Goal: Information Seeking & Learning: Learn about a topic

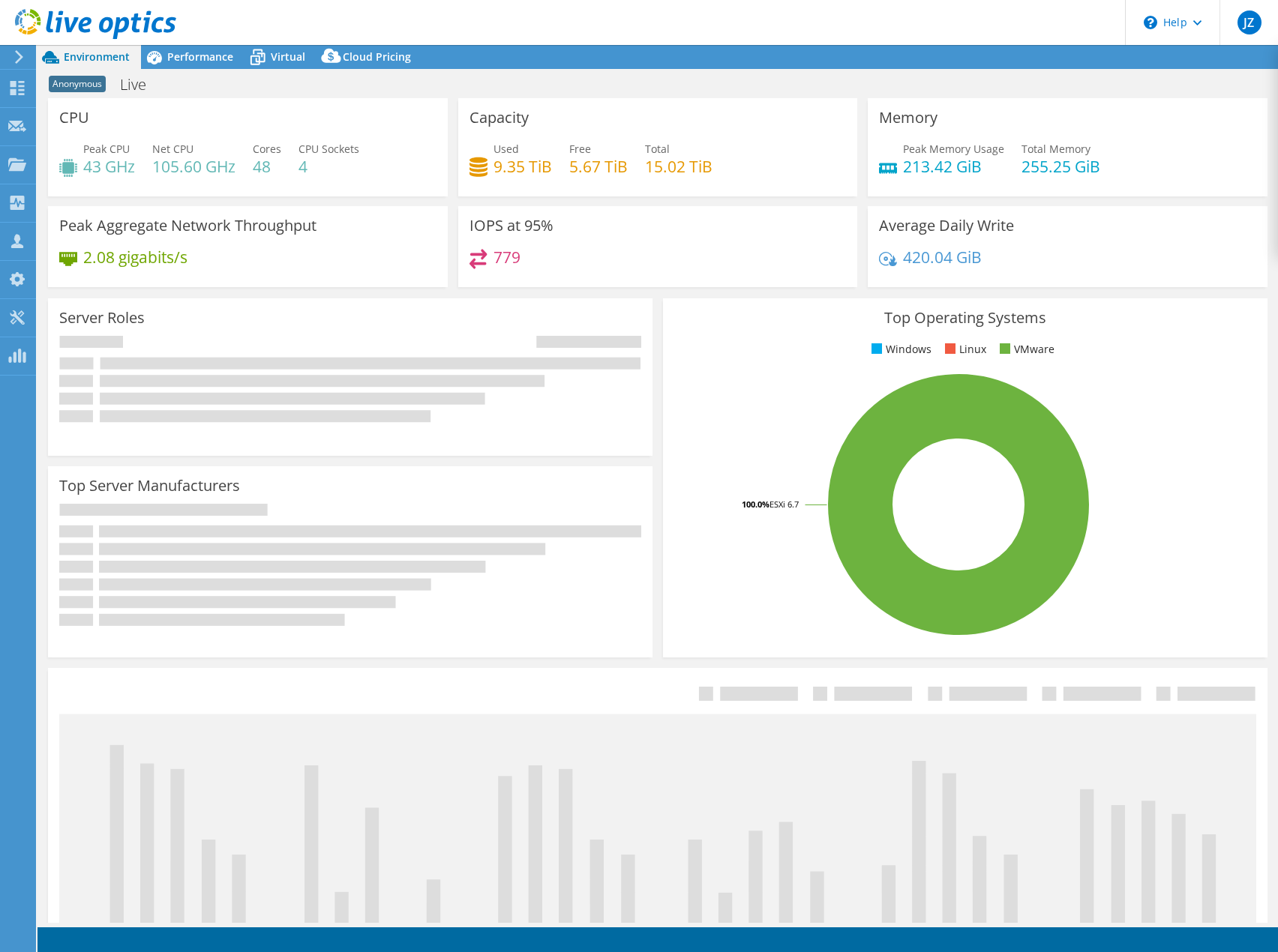
select select "USD"
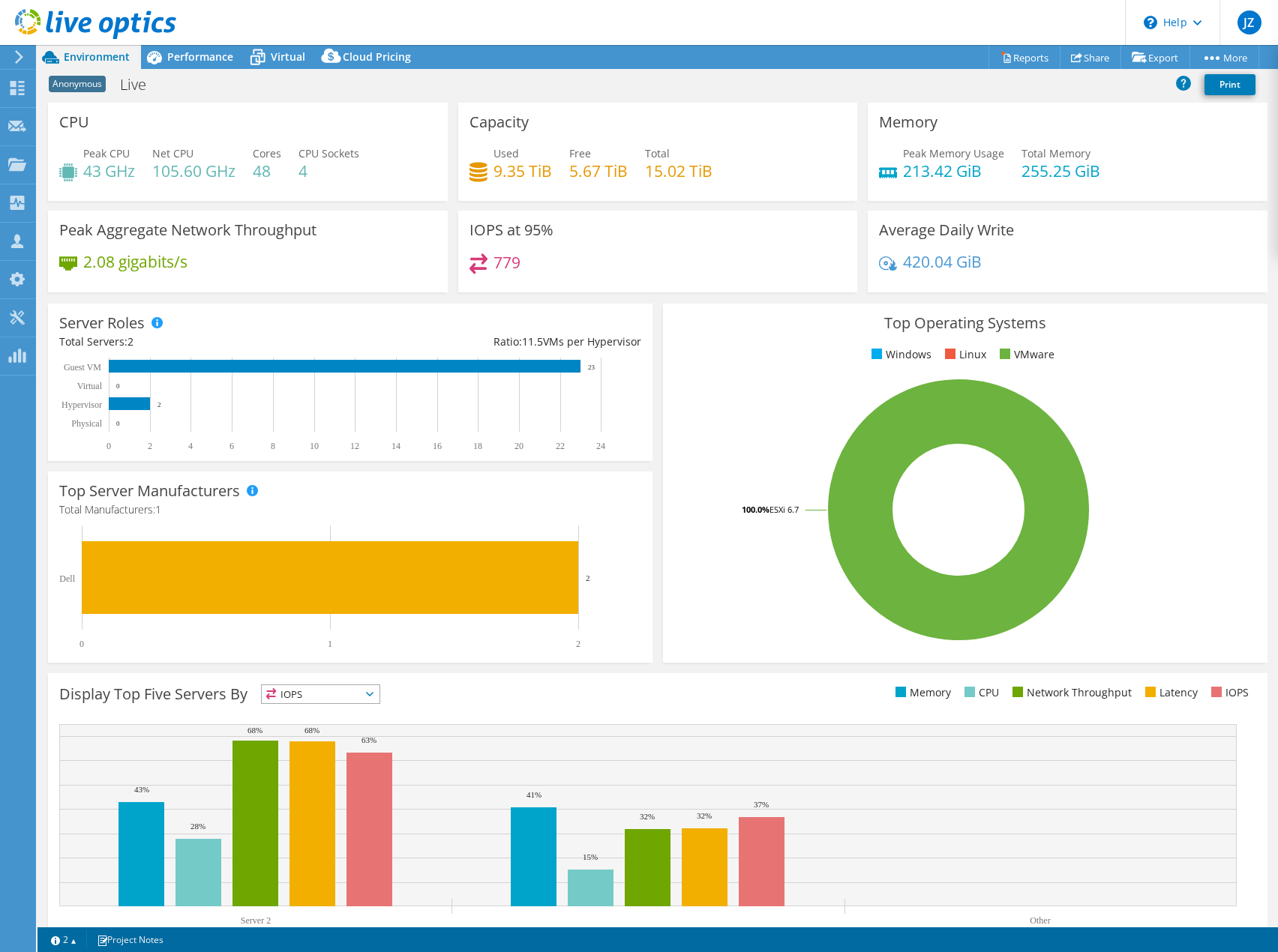
drag, startPoint x: 190, startPoint y: 55, endPoint x: 205, endPoint y: 98, distance: 45.5
click at [190, 55] on span "Performance" at bounding box center [200, 56] width 66 height 14
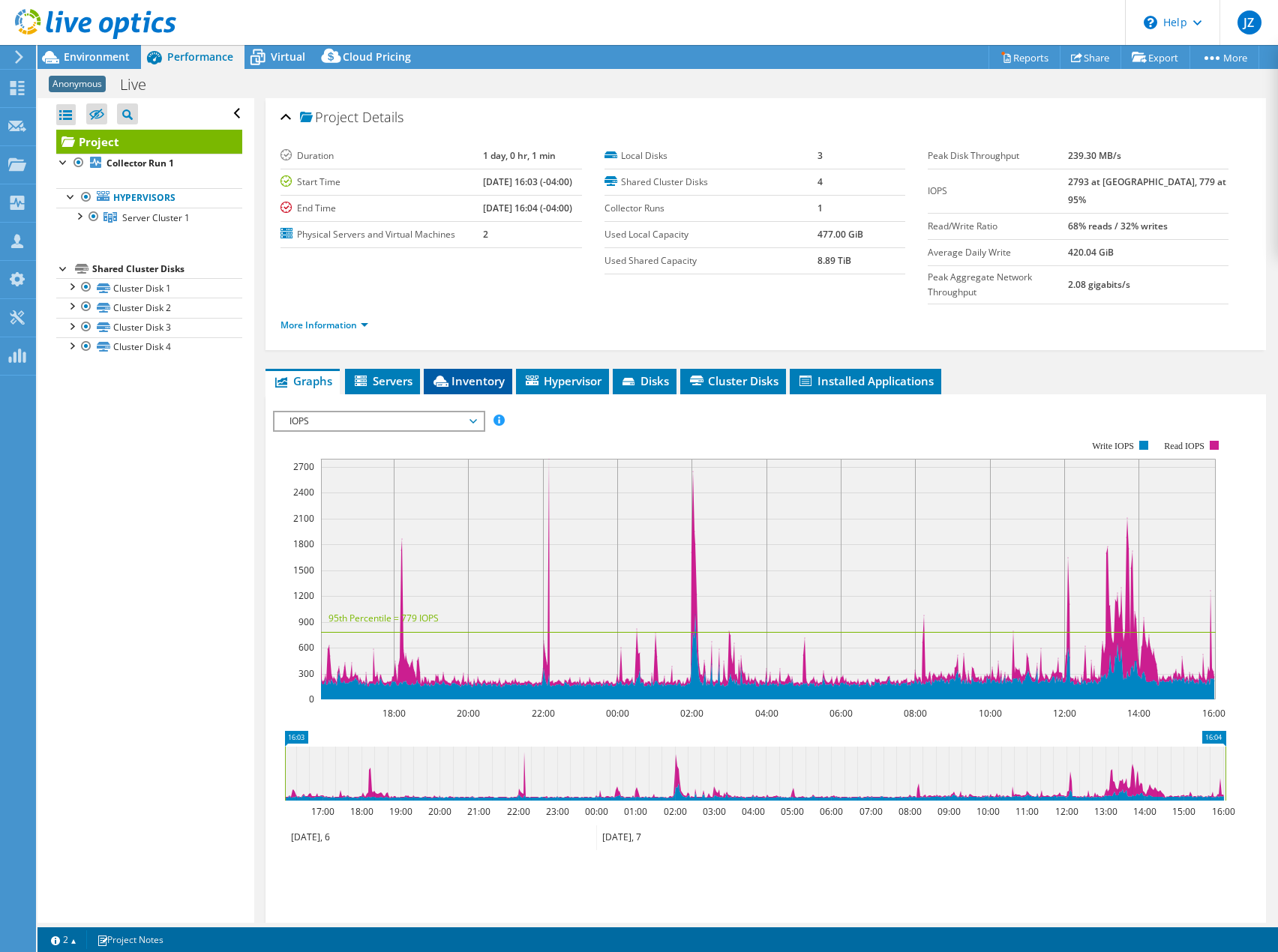
click at [497, 373] on span "Inventory" at bounding box center [468, 381] width 74 height 15
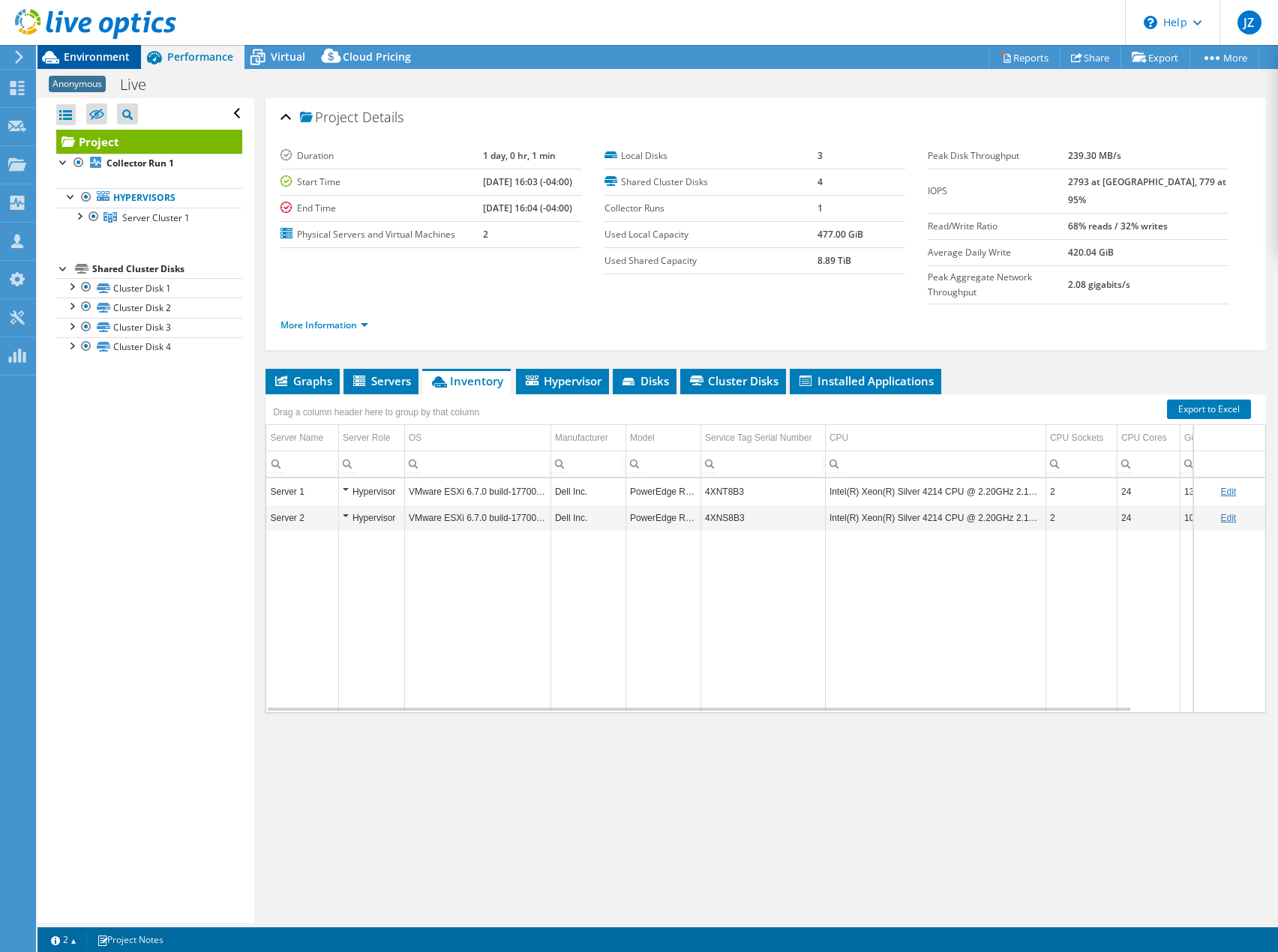
click at [85, 56] on span "Environment" at bounding box center [97, 56] width 66 height 14
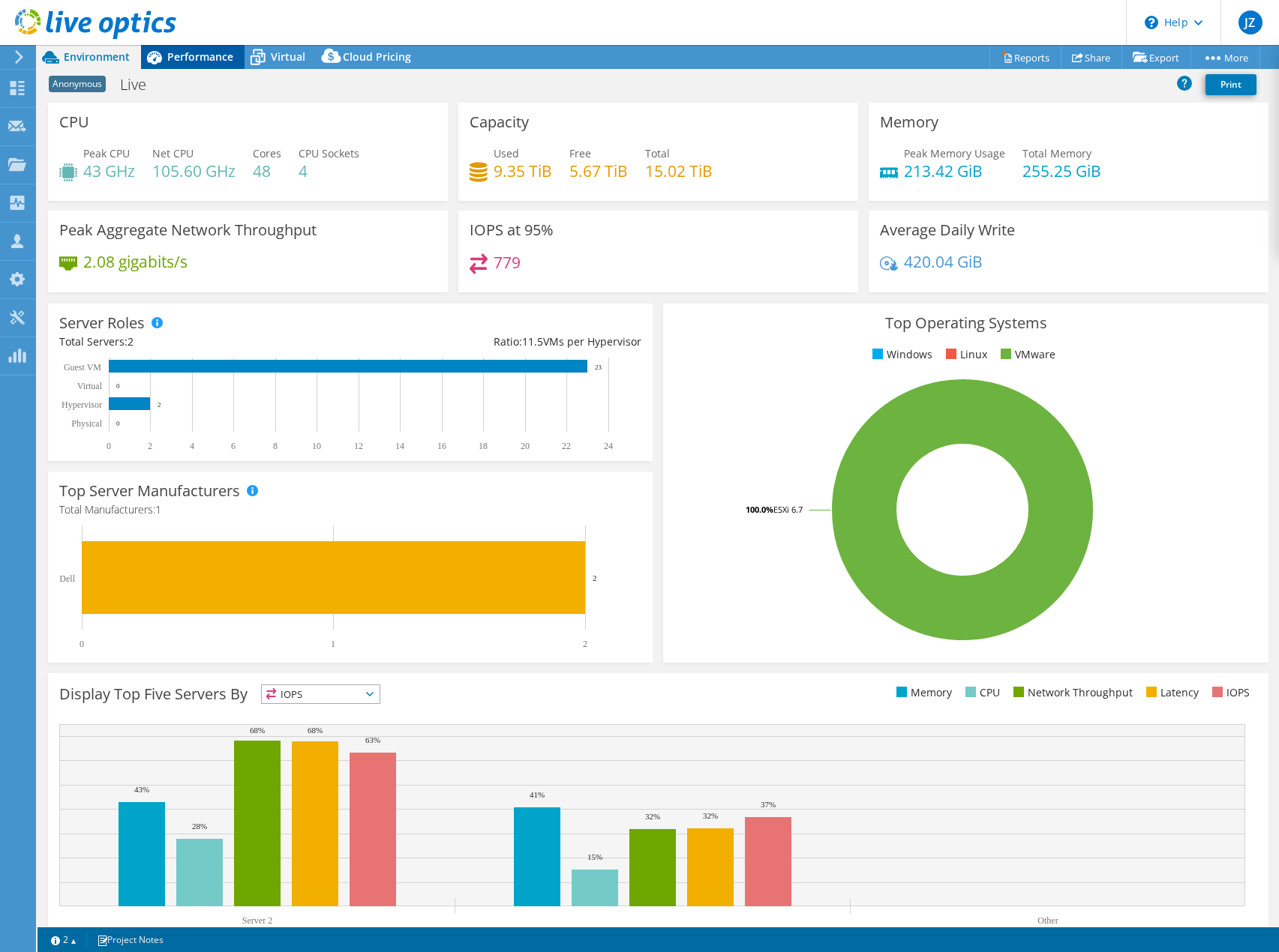
click at [200, 68] on div "Performance" at bounding box center [193, 57] width 104 height 24
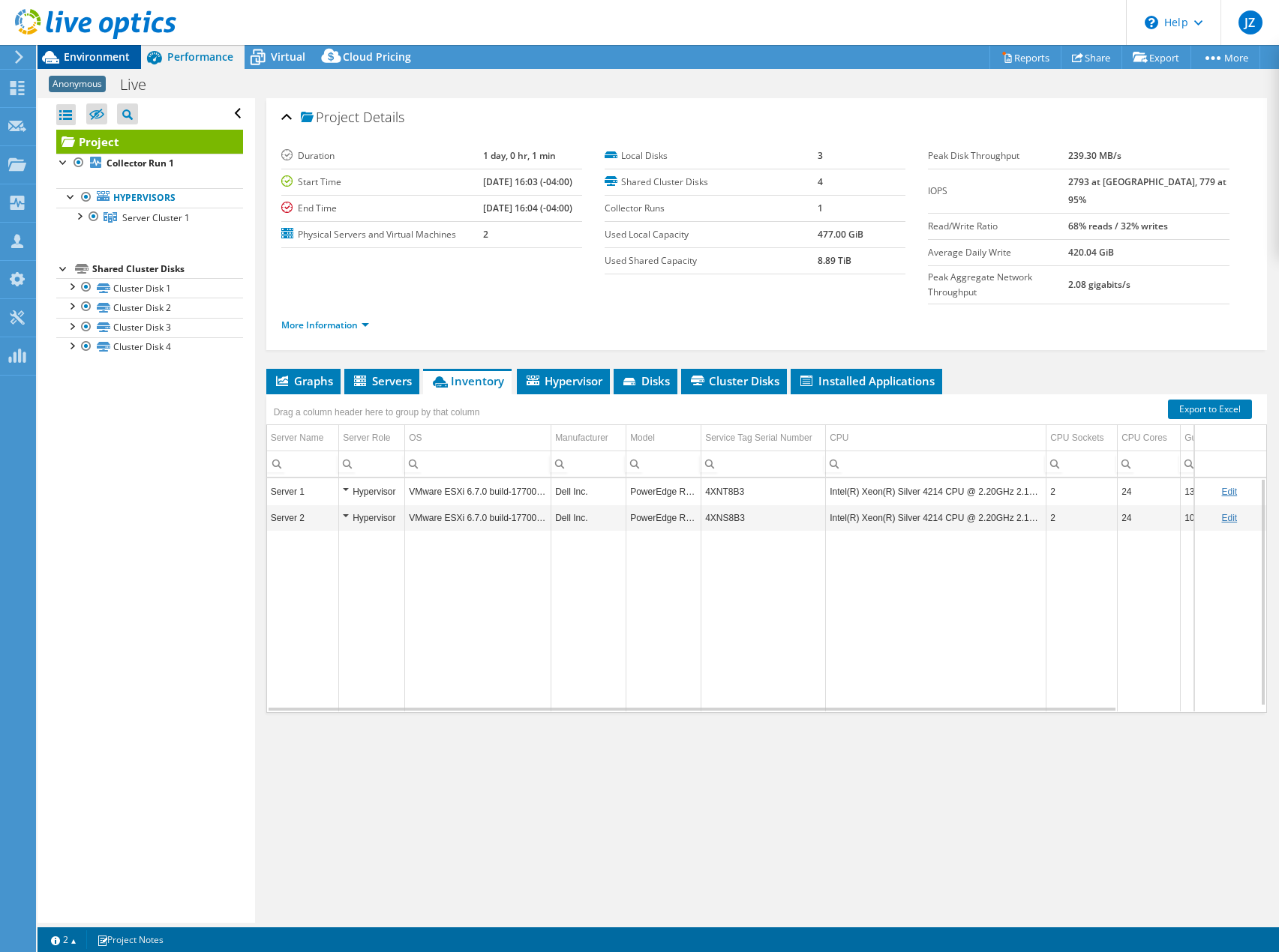
click at [87, 64] on div "Environment" at bounding box center [89, 57] width 104 height 24
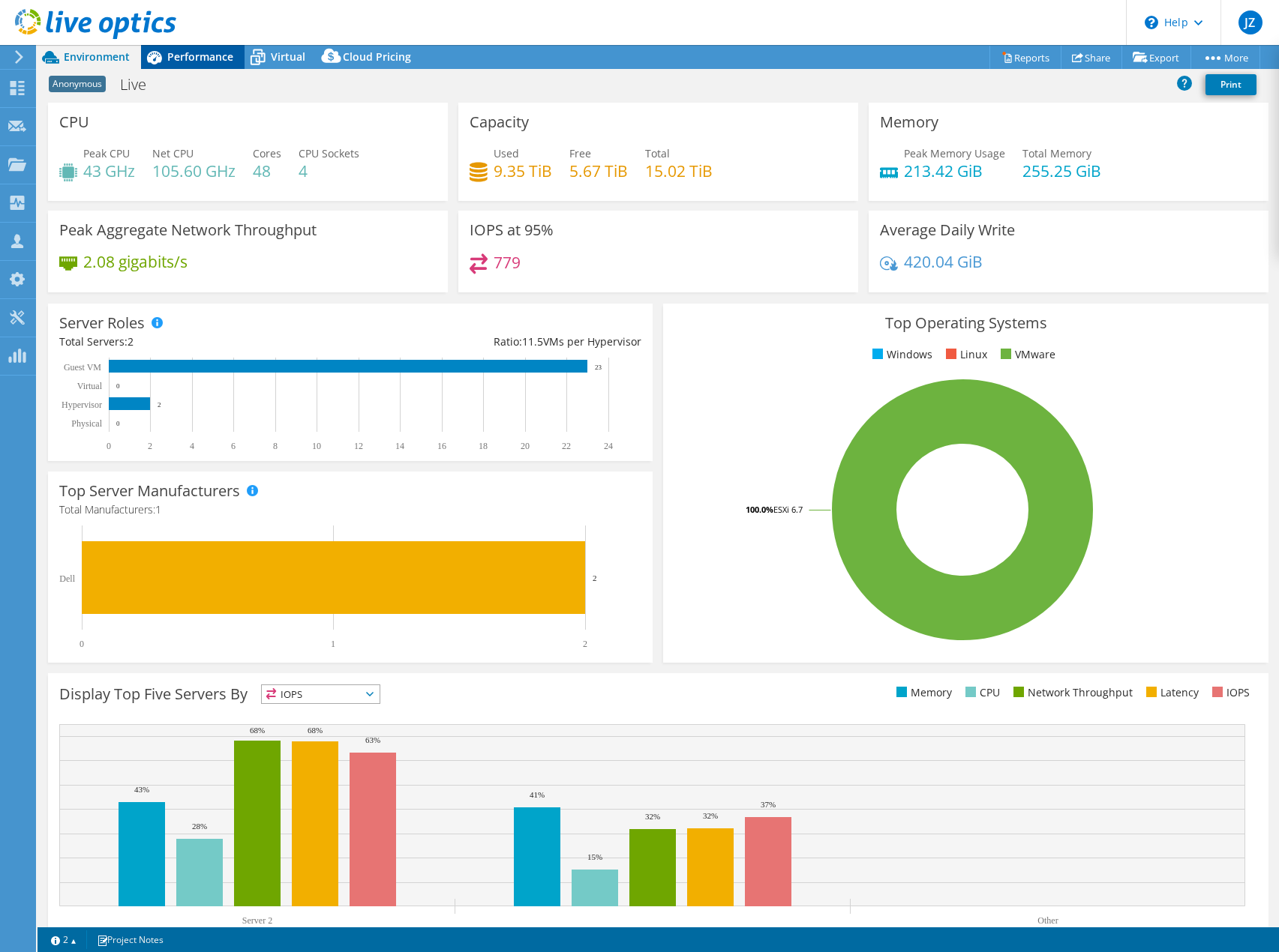
click at [181, 62] on span "Performance" at bounding box center [200, 56] width 66 height 14
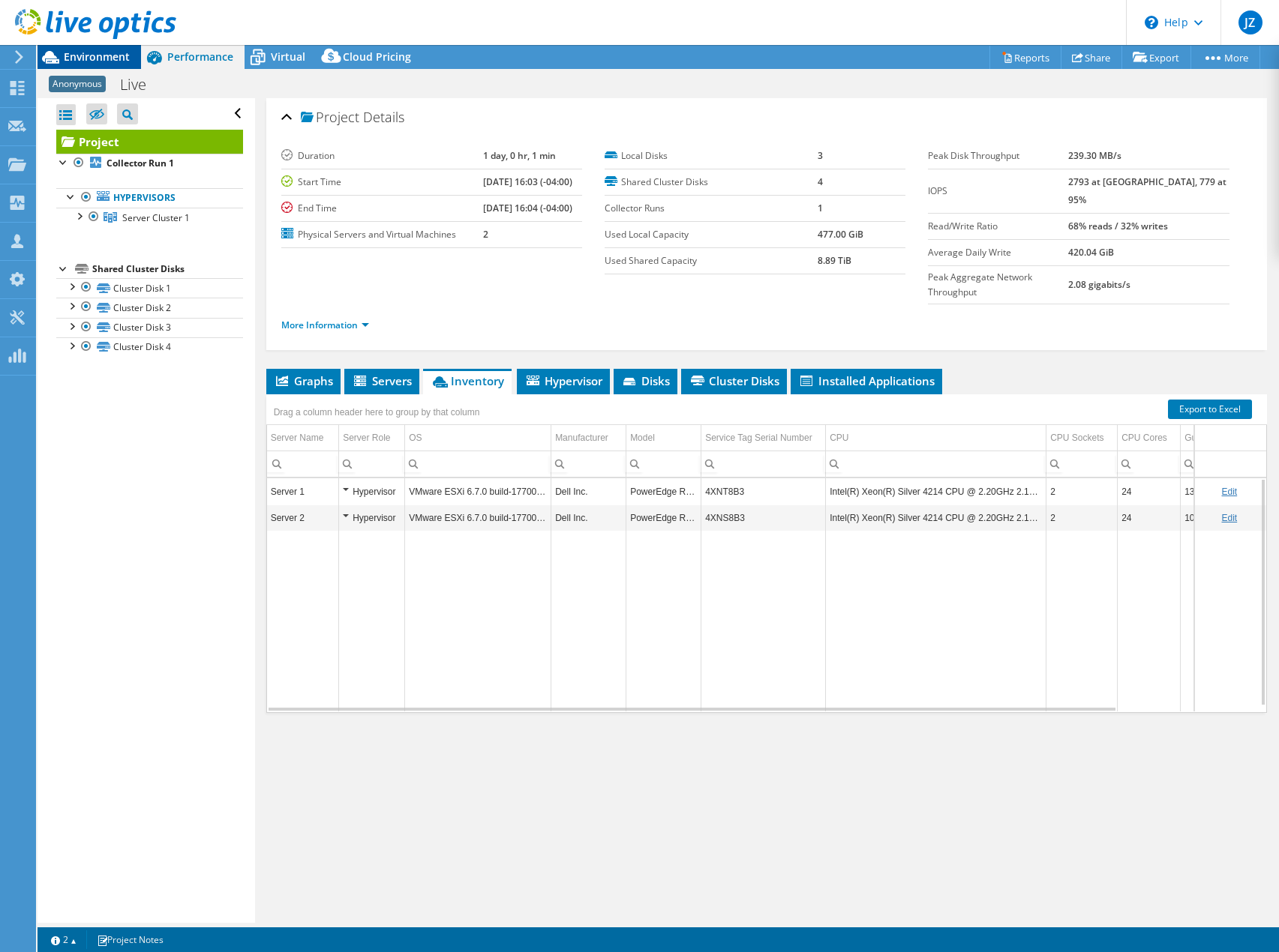
click at [120, 55] on span "Environment" at bounding box center [97, 56] width 66 height 14
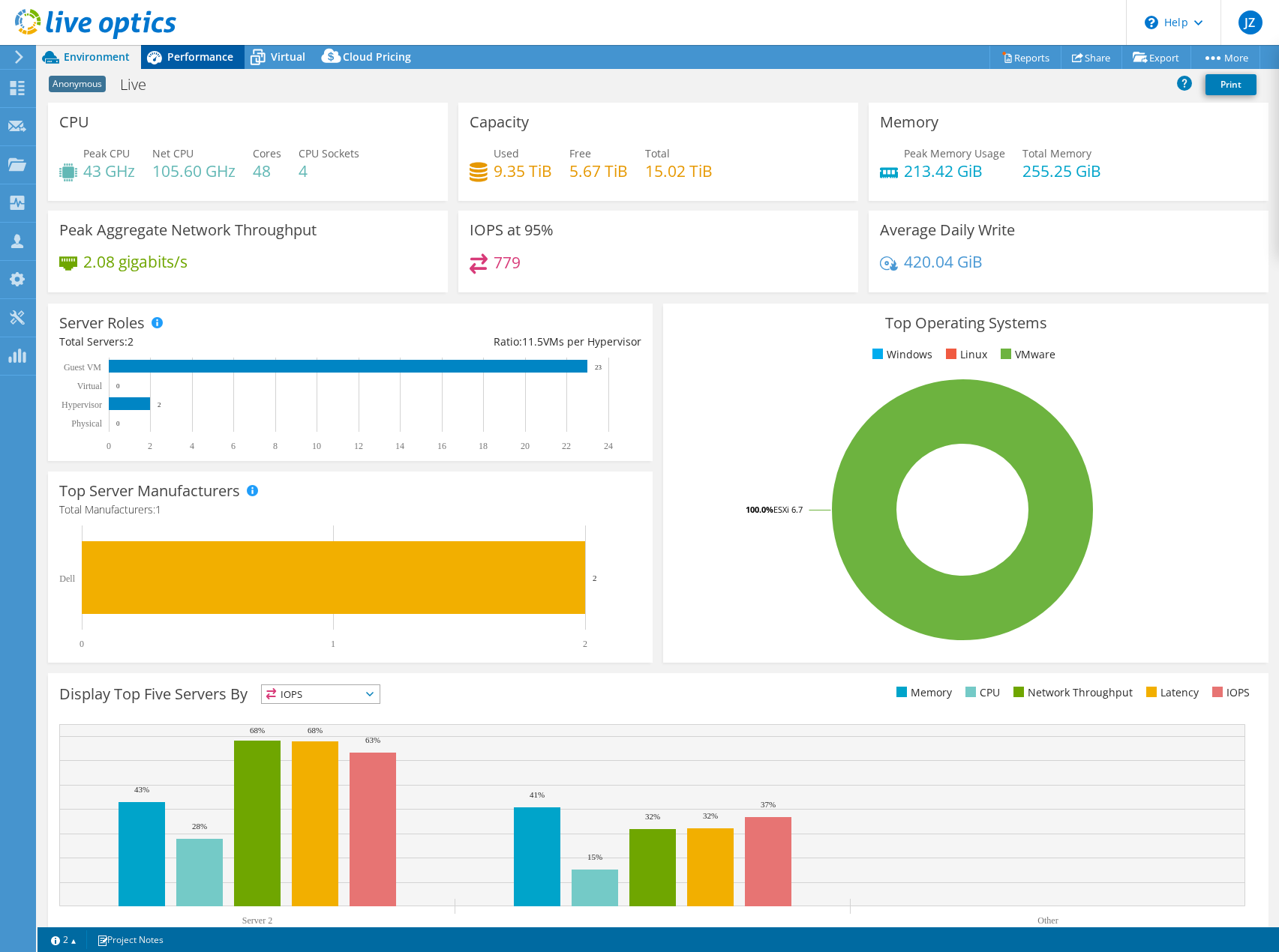
click at [177, 60] on span "Performance" at bounding box center [200, 56] width 66 height 14
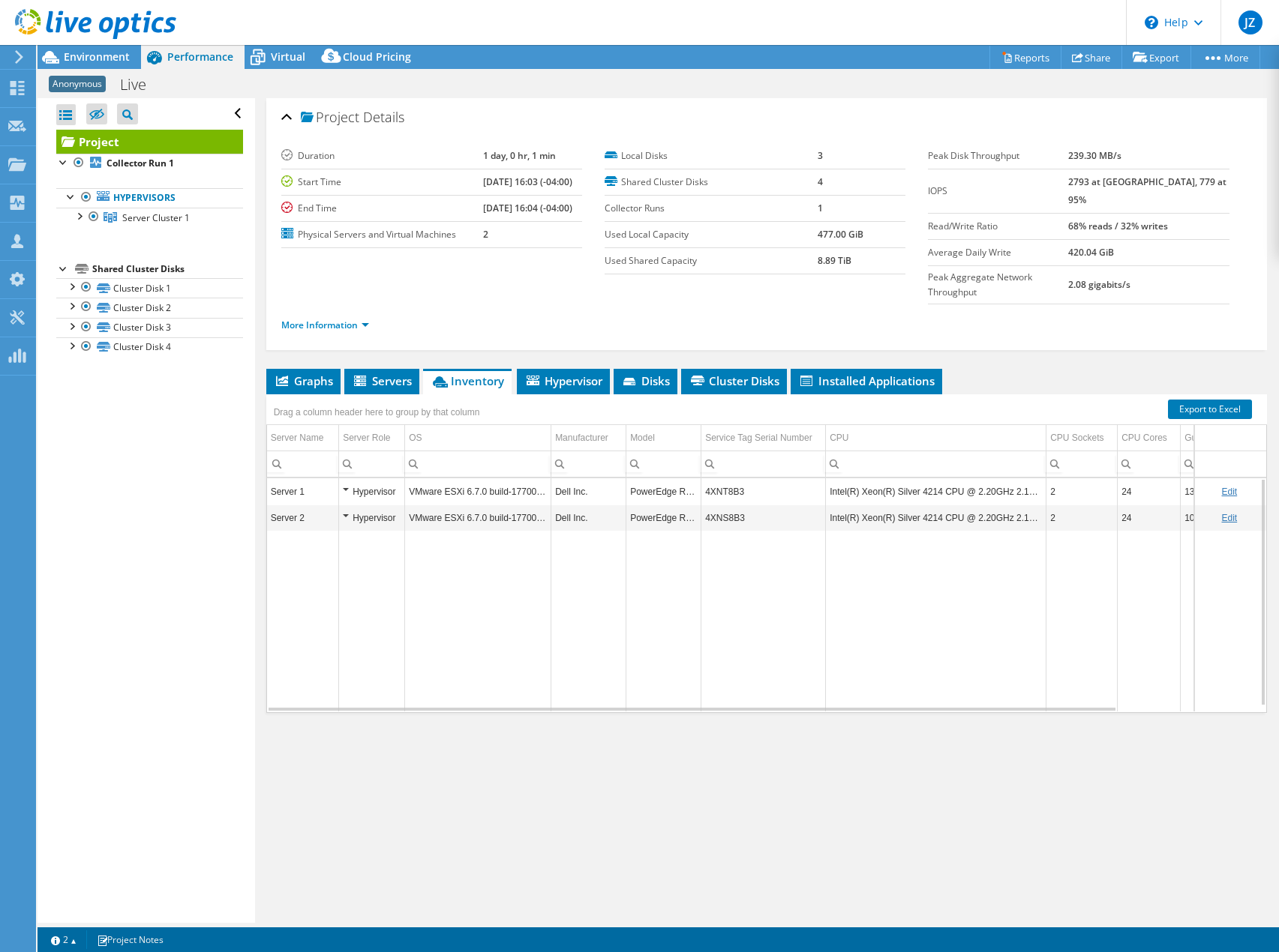
drag, startPoint x: 126, startPoint y: 62, endPoint x: 127, endPoint y: 87, distance: 25.0
click at [126, 62] on span "Environment" at bounding box center [97, 56] width 66 height 14
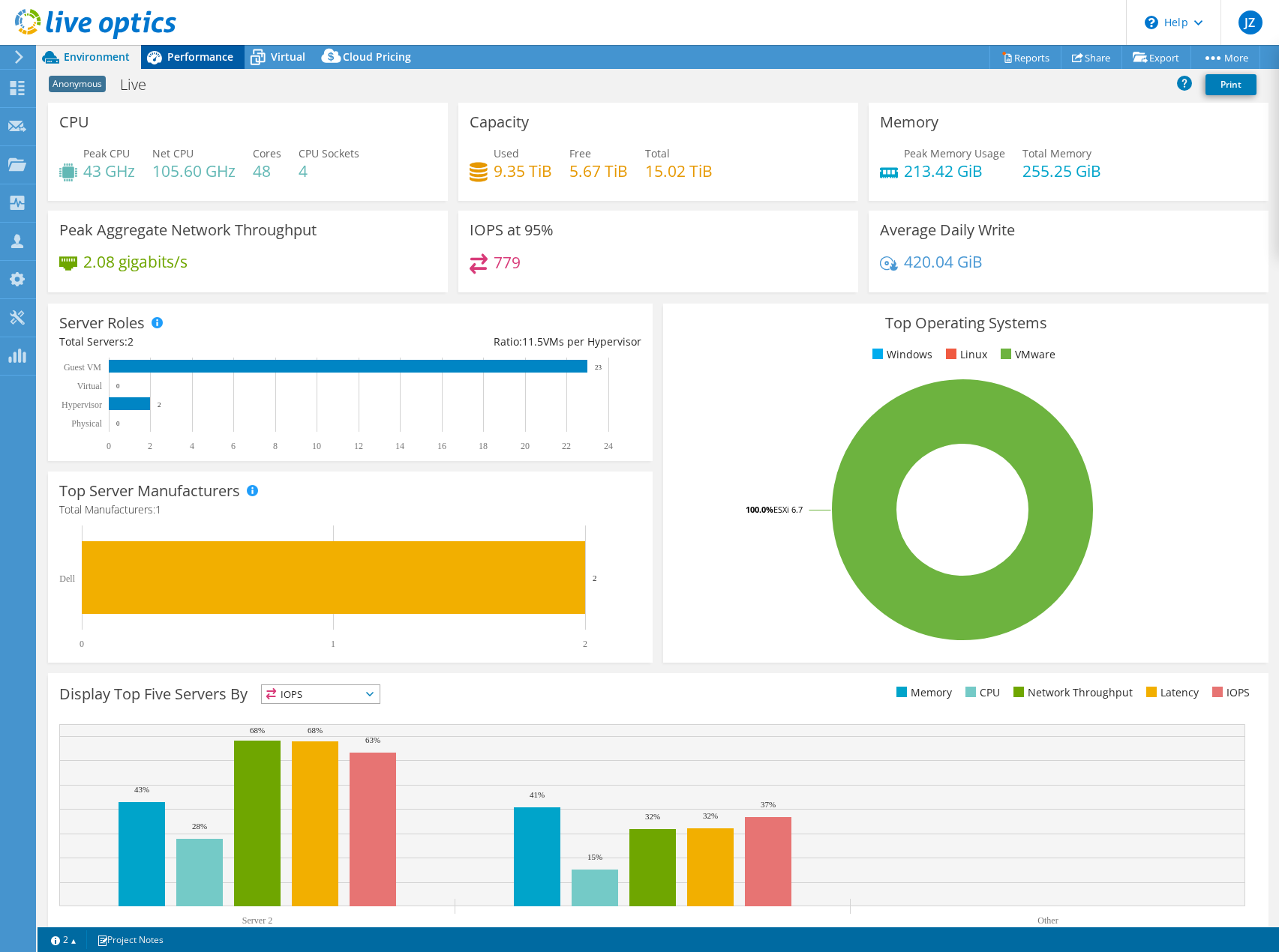
click at [213, 55] on span "Performance" at bounding box center [200, 56] width 66 height 14
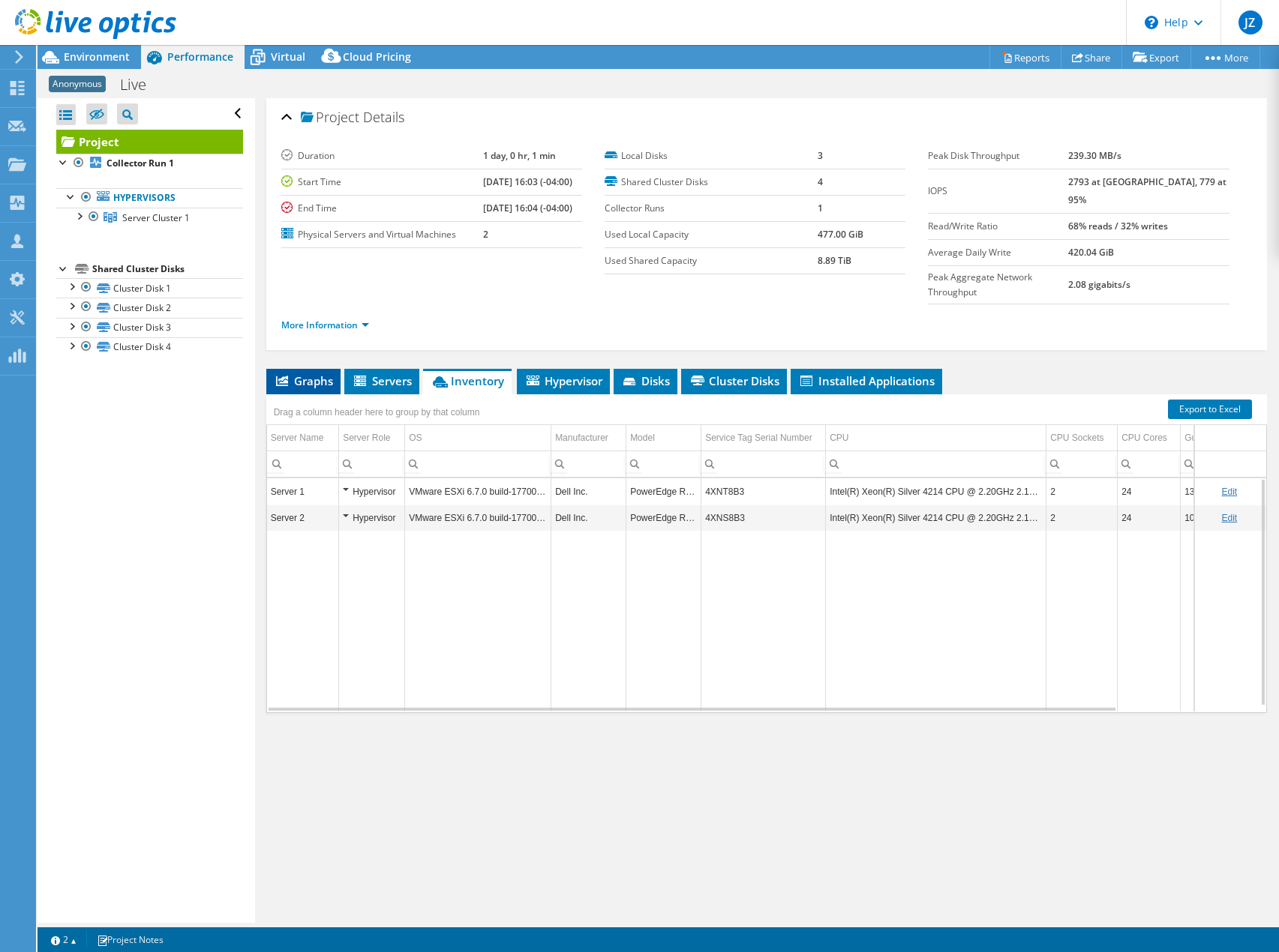
click at [323, 373] on span "Graphs" at bounding box center [304, 381] width 59 height 15
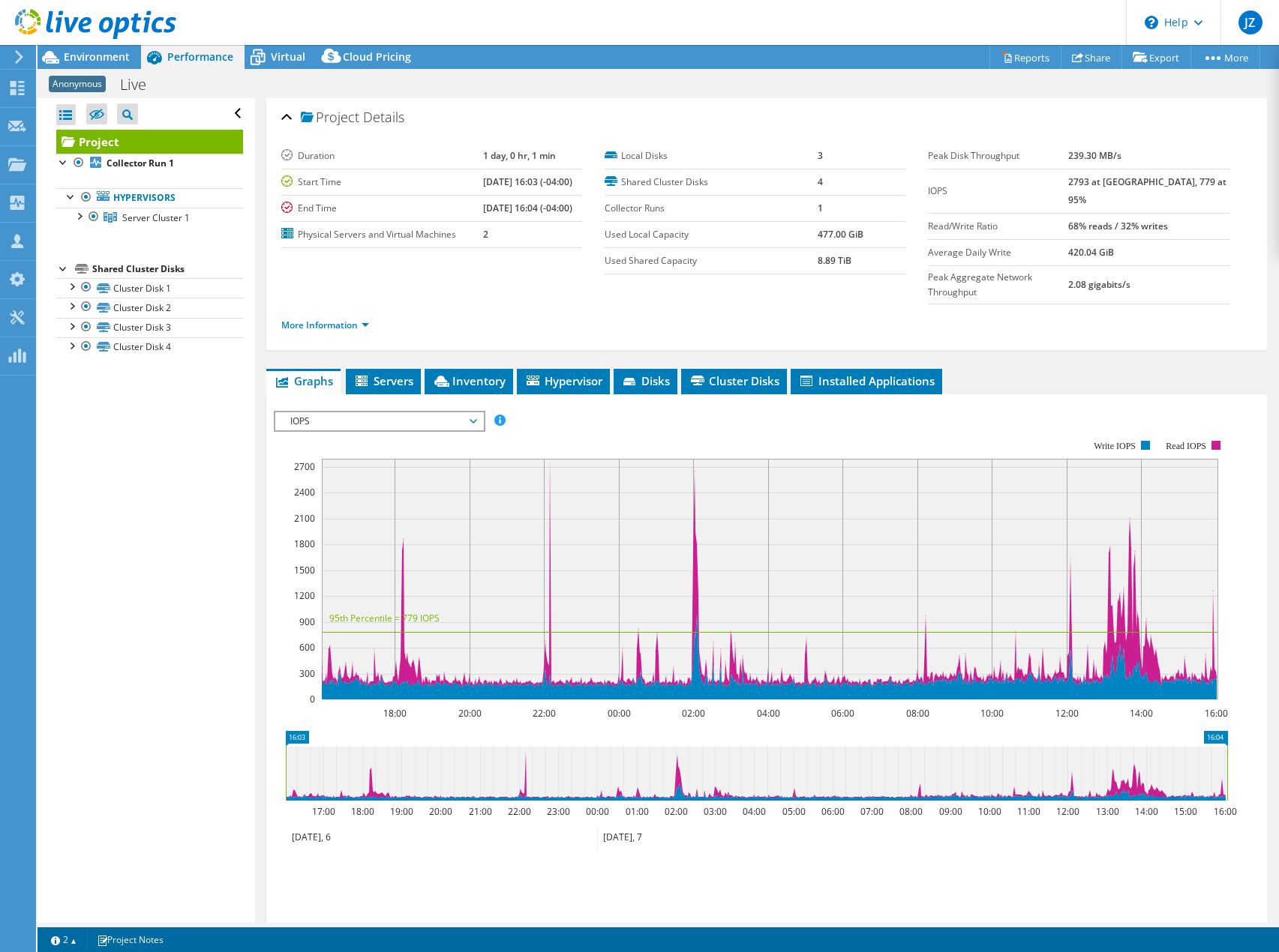
click at [334, 412] on span "IOPS" at bounding box center [379, 421] width 193 height 18
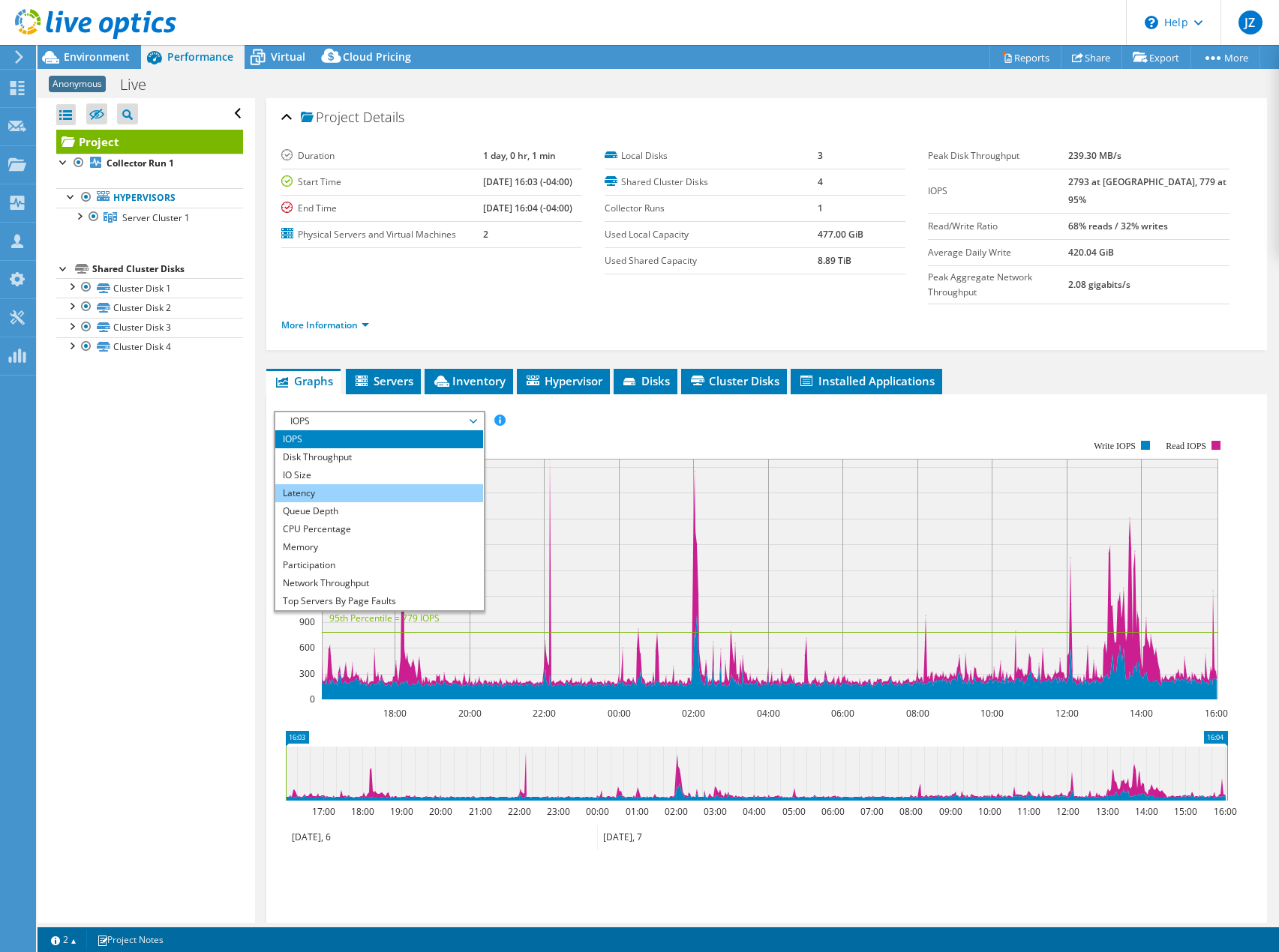
click at [367, 484] on li "Latency" at bounding box center [379, 493] width 208 height 18
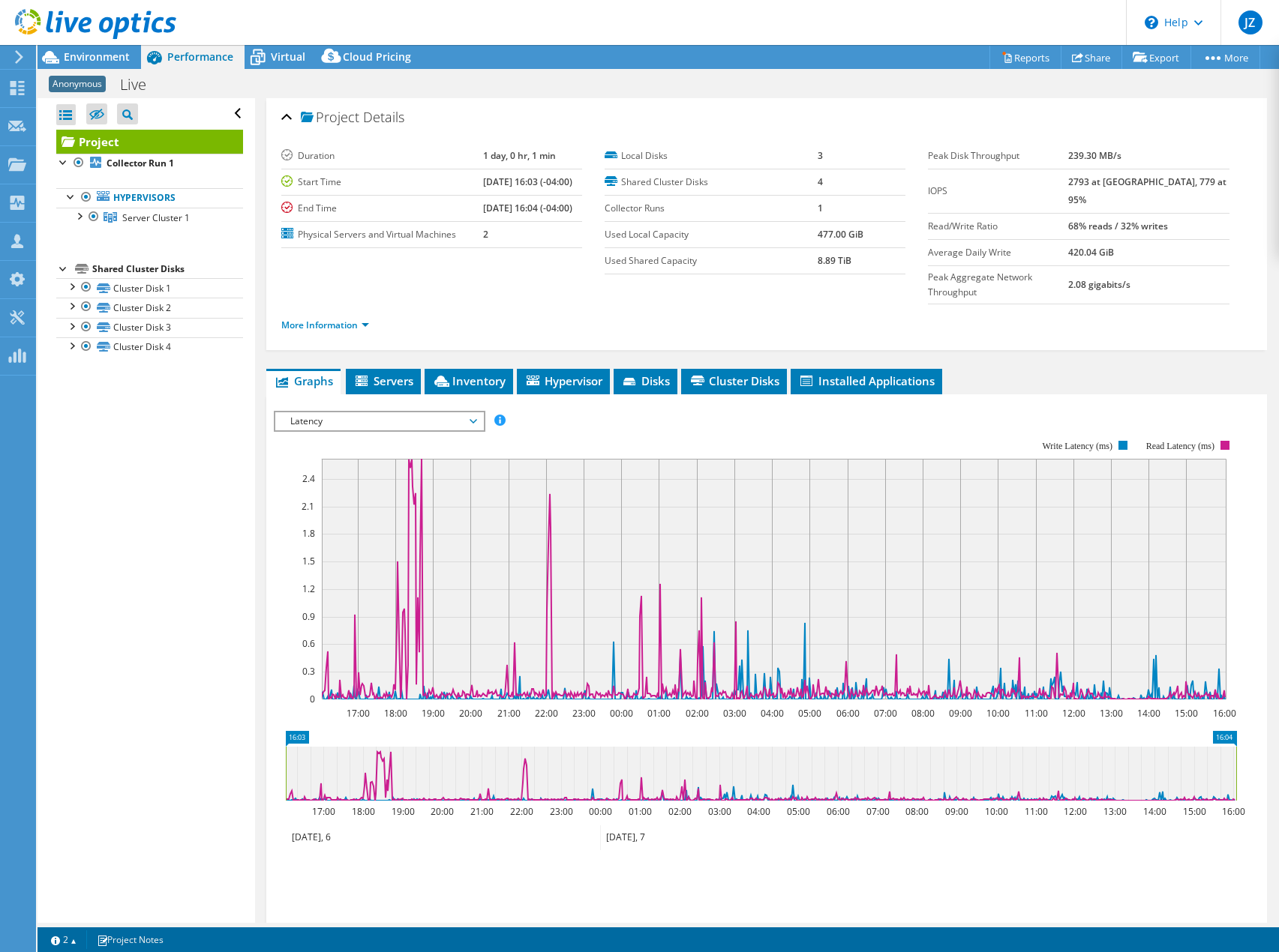
click at [714, 411] on div at bounding box center [766, 667] width 985 height 512
click at [384, 420] on rect at bounding box center [755, 569] width 963 height 300
click at [401, 412] on span "Latency" at bounding box center [379, 421] width 193 height 18
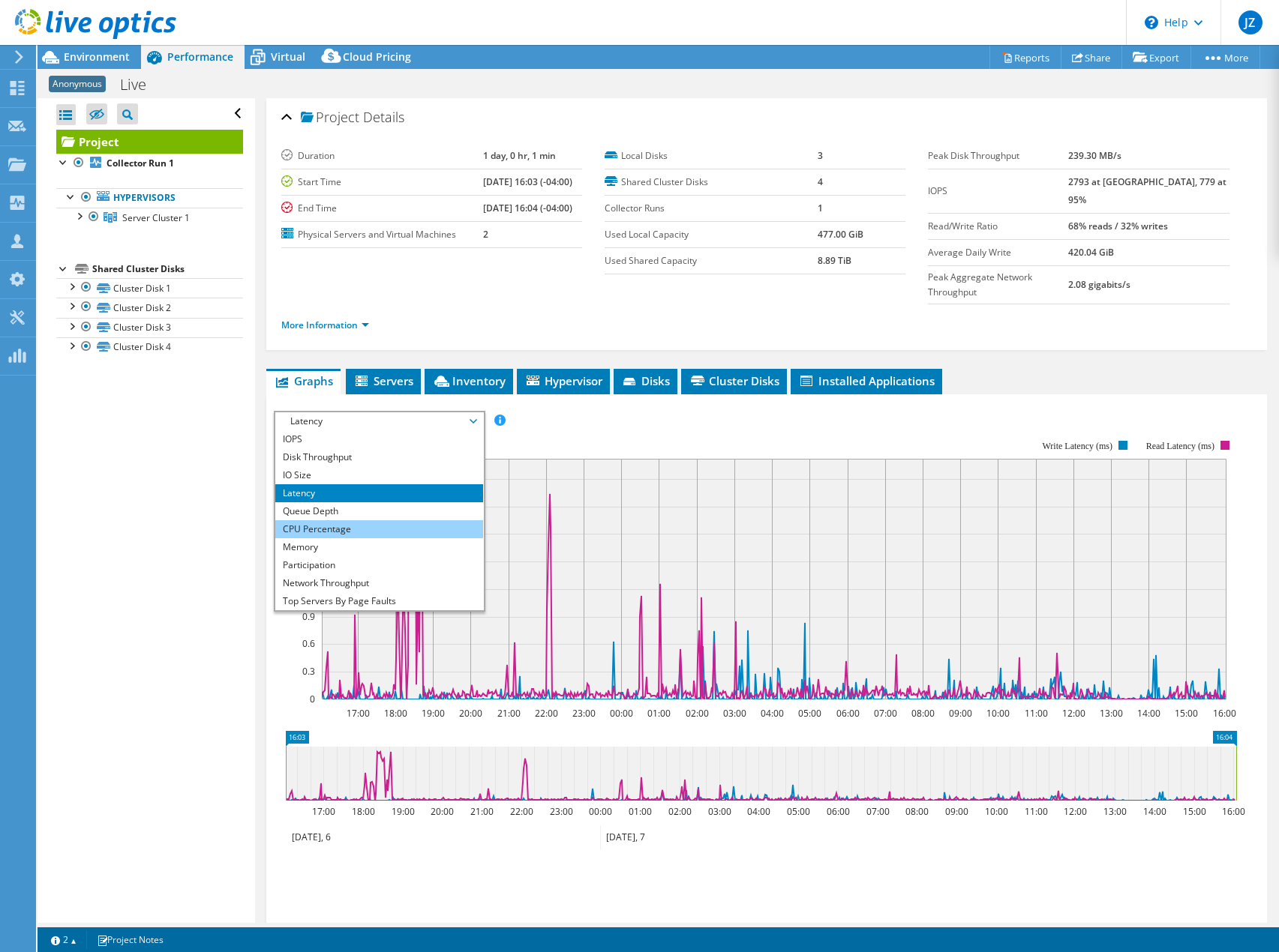
click at [332, 520] on li "CPU Percentage" at bounding box center [379, 529] width 208 height 18
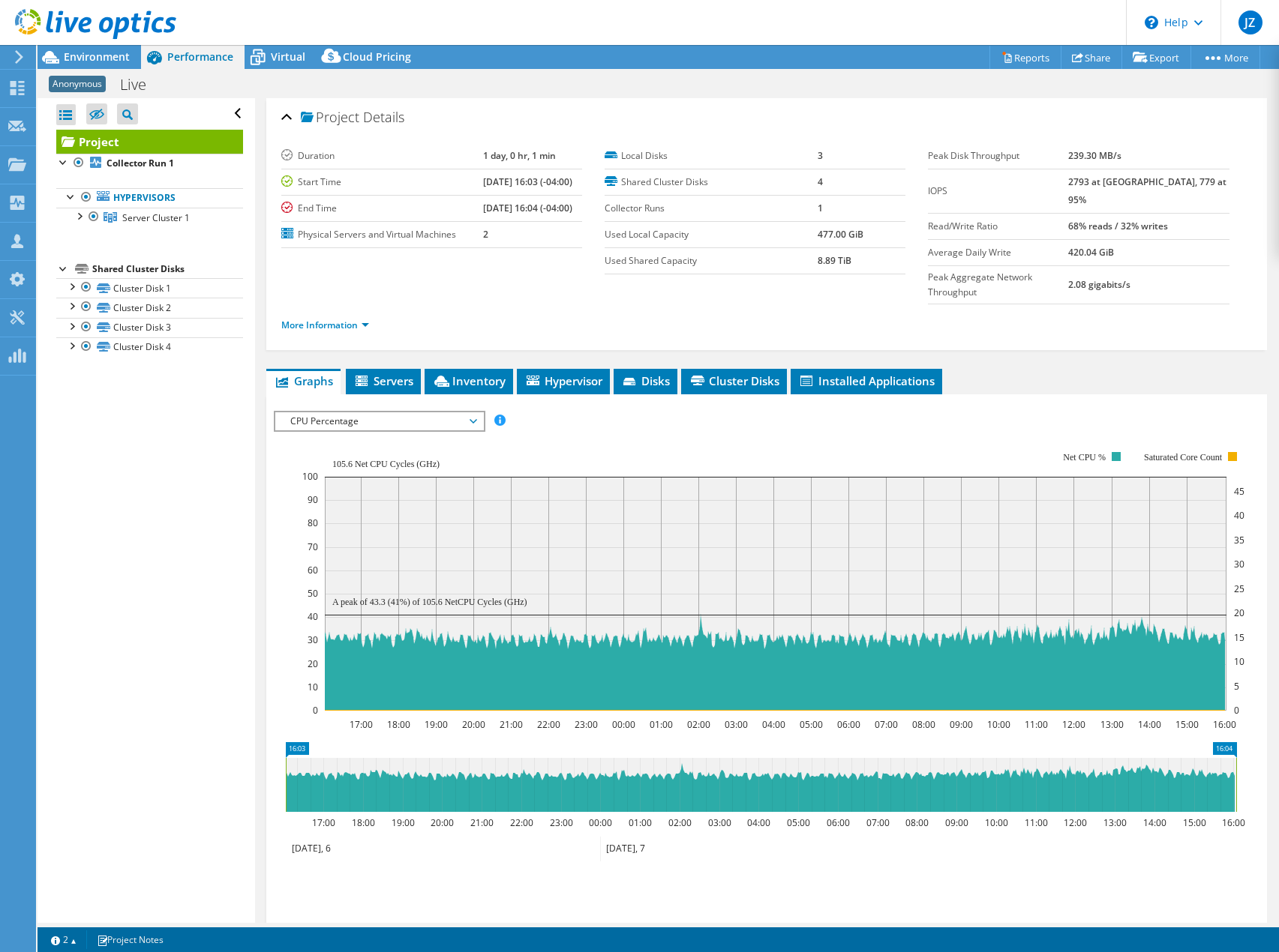
click at [719, 411] on div "IOPS Disk Throughput IO Size Latency Queue Depth CPU Percentage Memory Page Fau…" at bounding box center [766, 672] width 985 height 524
click at [719, 411] on div "IOPS Disk Throughput IO Size Latency Queue Depth CPU Percentage Memory Page Fau…" at bounding box center [766, 421] width 985 height 20
click at [88, 55] on span "Environment" at bounding box center [97, 56] width 66 height 14
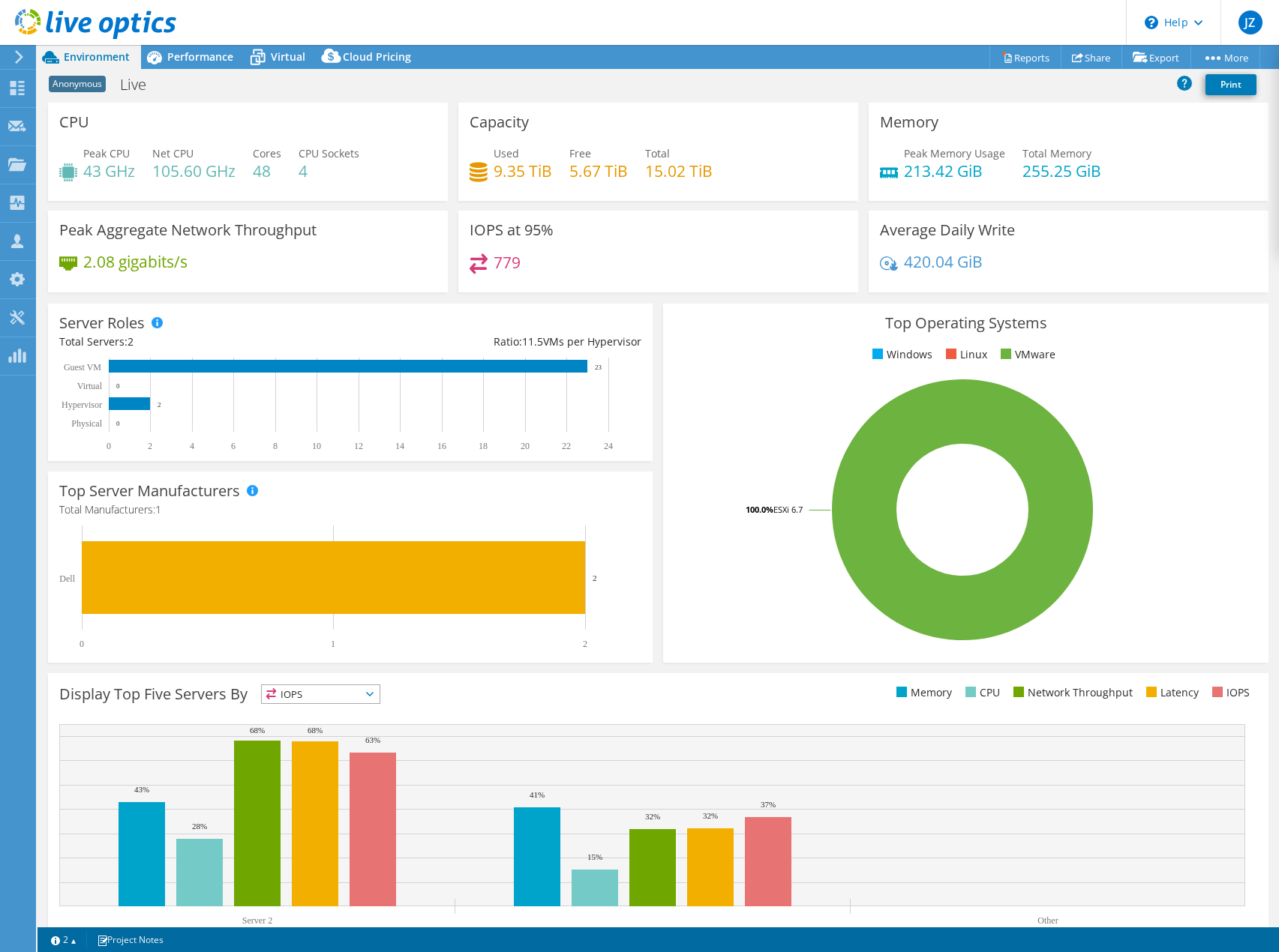
click at [839, 74] on div "Anonymous Live Print" at bounding box center [658, 84] width 1241 height 28
click at [199, 54] on span "Performance" at bounding box center [200, 56] width 66 height 14
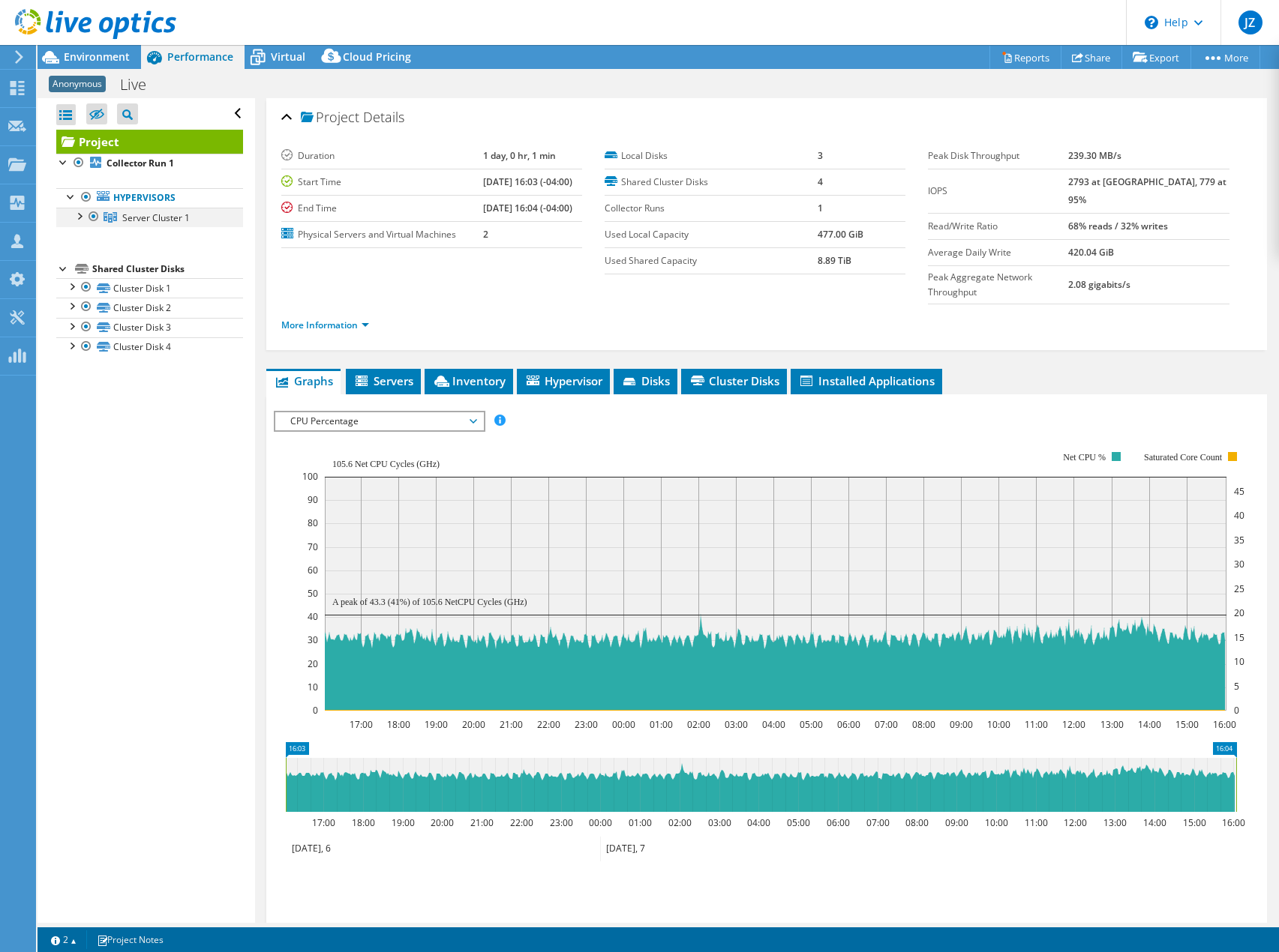
click at [74, 216] on div at bounding box center [79, 216] width 15 height 15
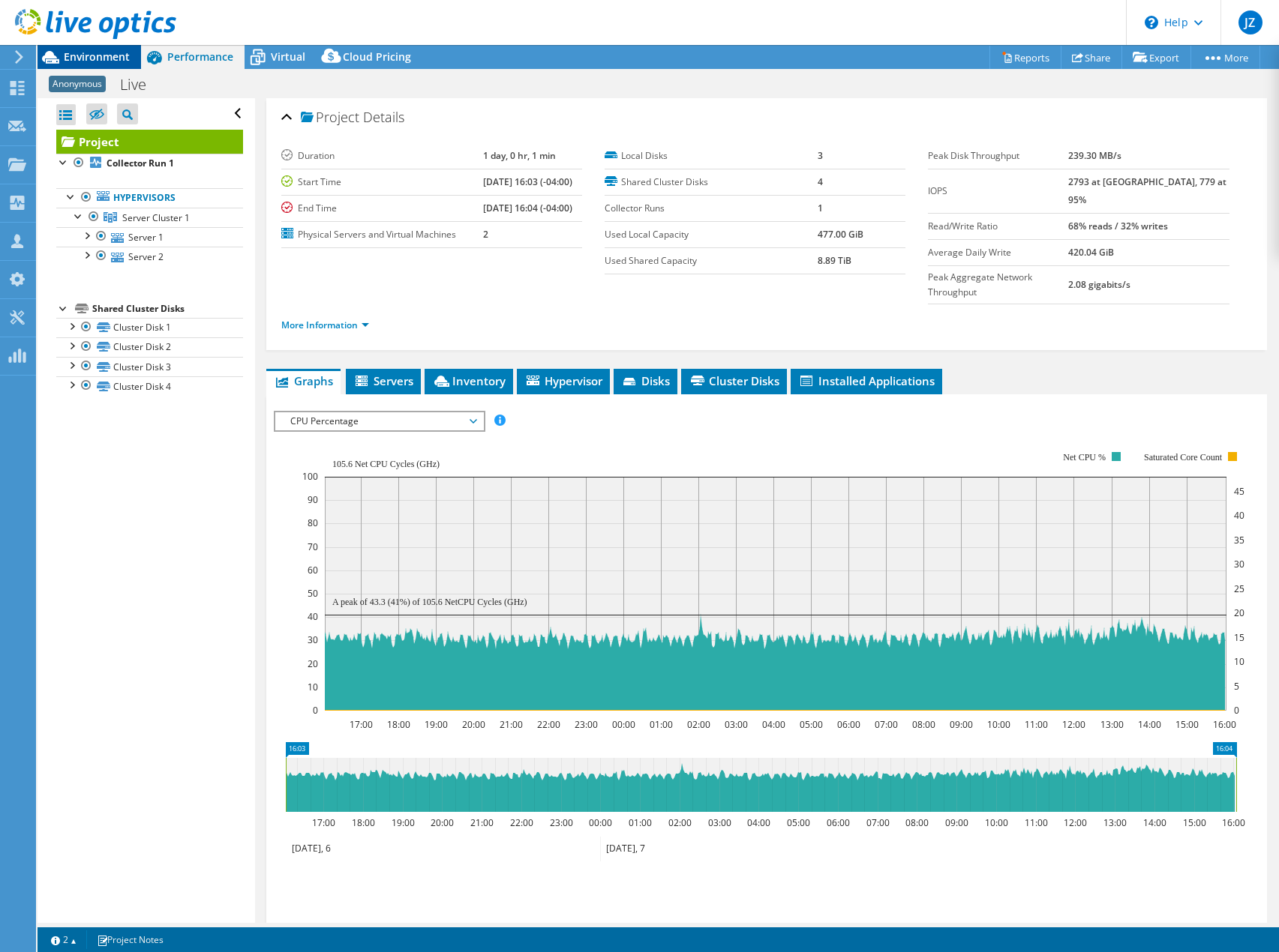
click at [95, 60] on span "Environment" at bounding box center [97, 56] width 66 height 14
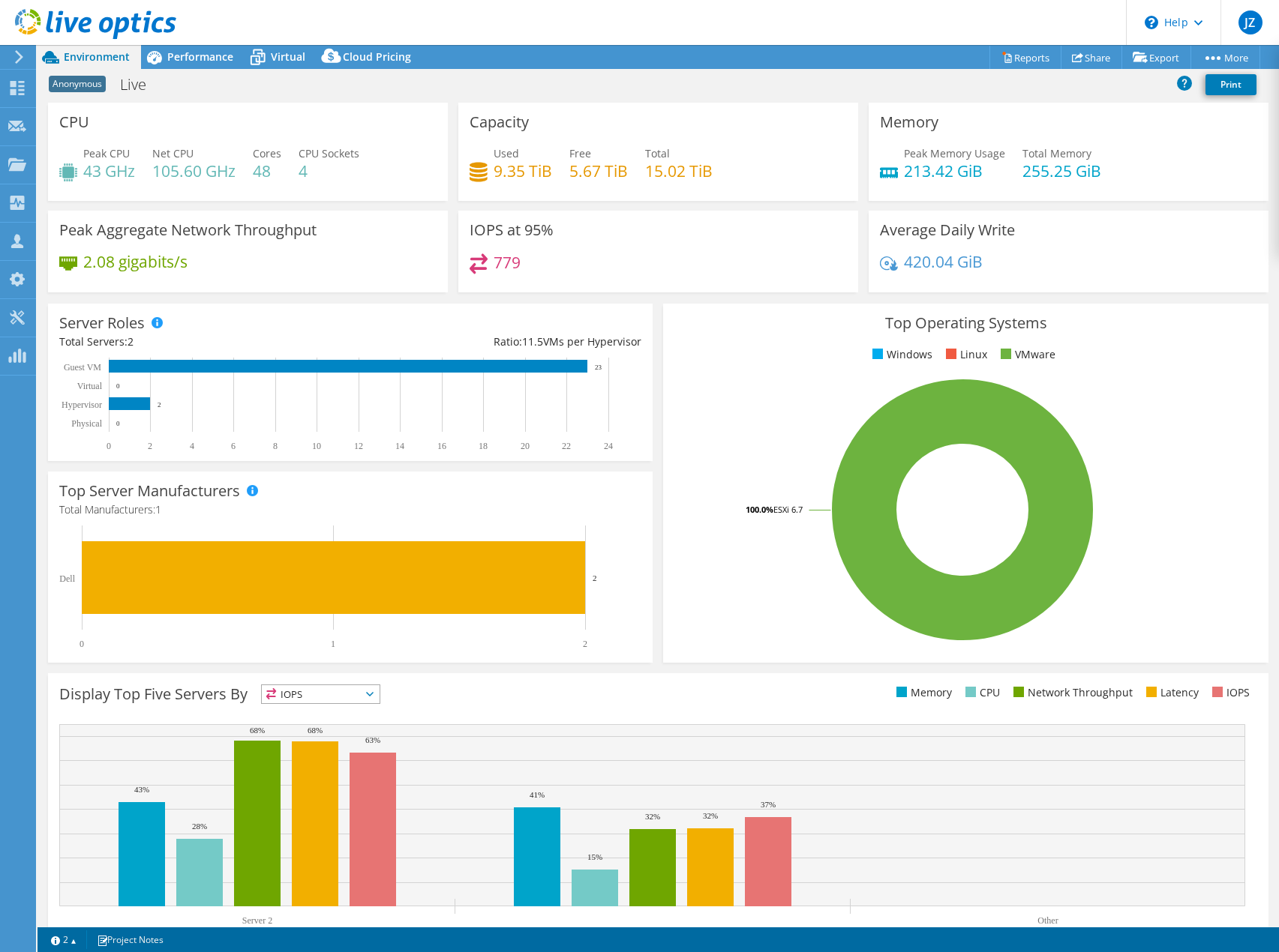
click at [569, 92] on div "Anonymous Live Print" at bounding box center [658, 84] width 1241 height 28
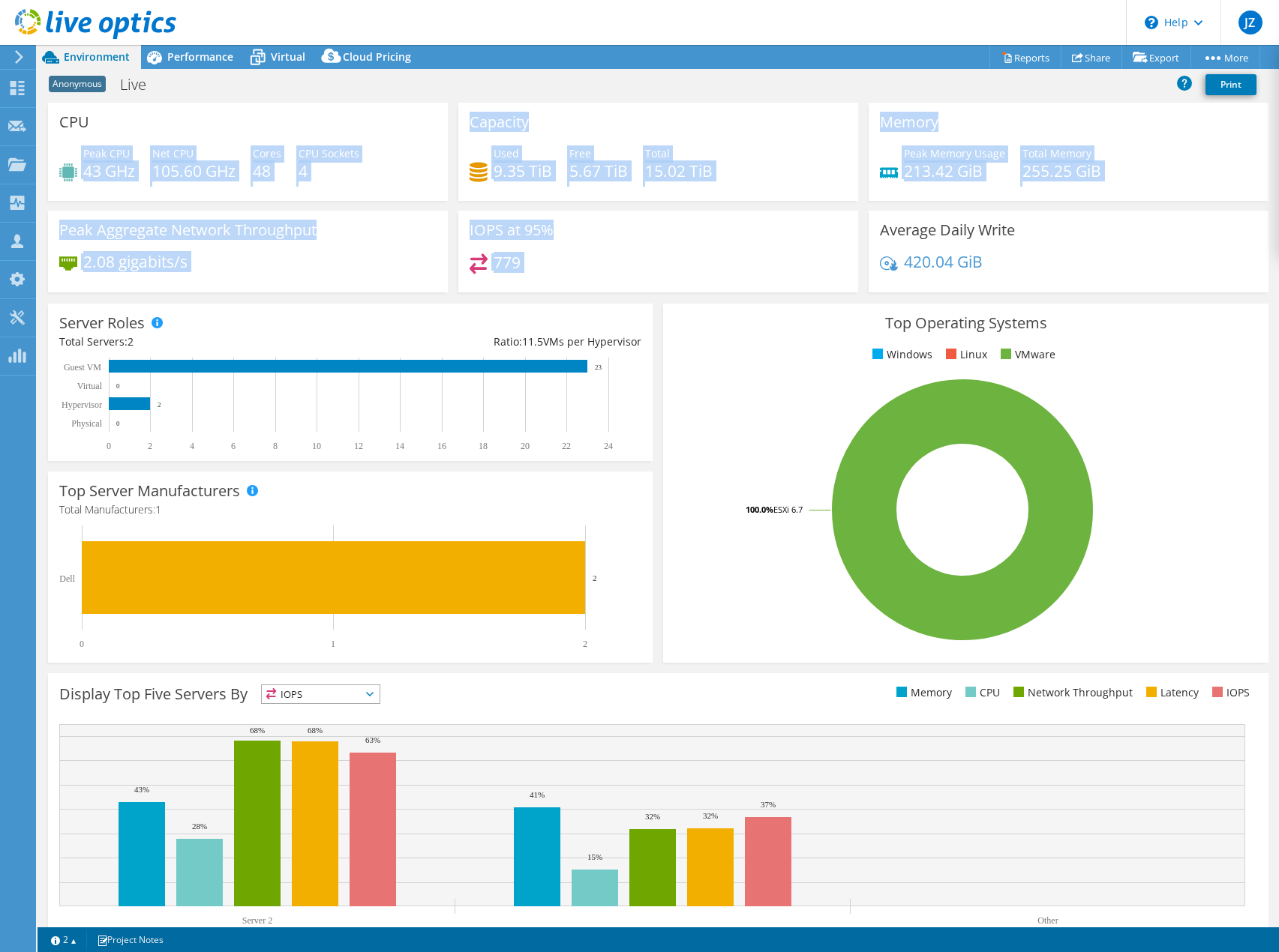
drag, startPoint x: 118, startPoint y: 142, endPoint x: 977, endPoint y: 218, distance: 862.4
click at [972, 211] on div "CPU Peak CPU 43 GHz Net CPU 105.60 GHz Cores 48 CPU Sockets 4 Capacity Used 9.3…" at bounding box center [658, 202] width 1231 height 199
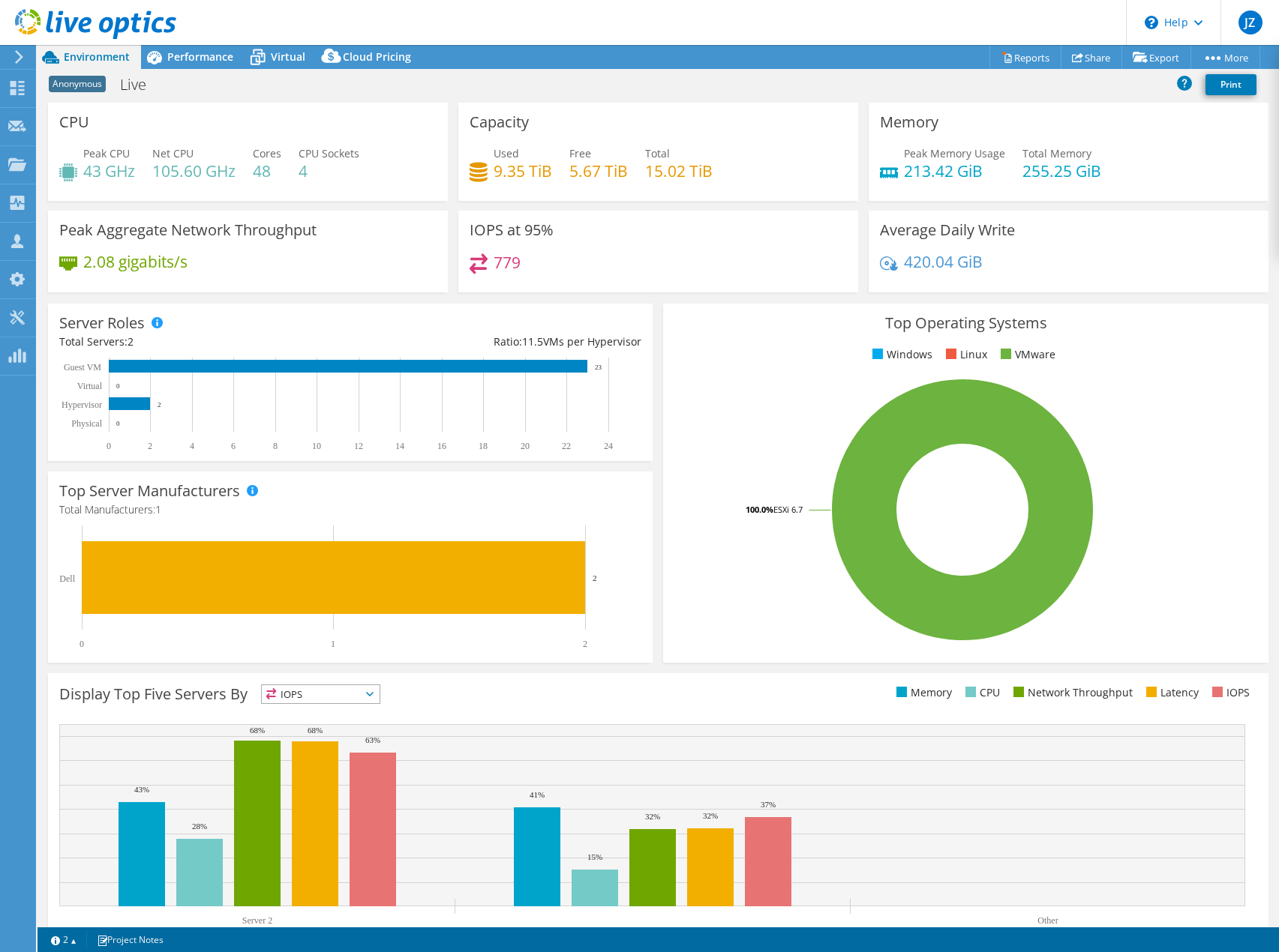
click at [1045, 249] on div "Average Daily Write 420.04 GiB" at bounding box center [1068, 251] width 400 height 81
drag, startPoint x: 82, startPoint y: 177, endPoint x: 141, endPoint y: 174, distance: 59.1
click at [141, 174] on div "Peak CPU 43 GHz Net CPU 105.60 GHz Cores 48 CPU Sockets 4" at bounding box center [248, 169] width 377 height 48
click at [109, 190] on div "Peak CPU 43 GHz Net CPU 105.60 GHz Cores 48 CPU Sockets 4" at bounding box center [248, 169] width 377 height 48
drag, startPoint x: 89, startPoint y: 169, endPoint x: 163, endPoint y: 173, distance: 74.1
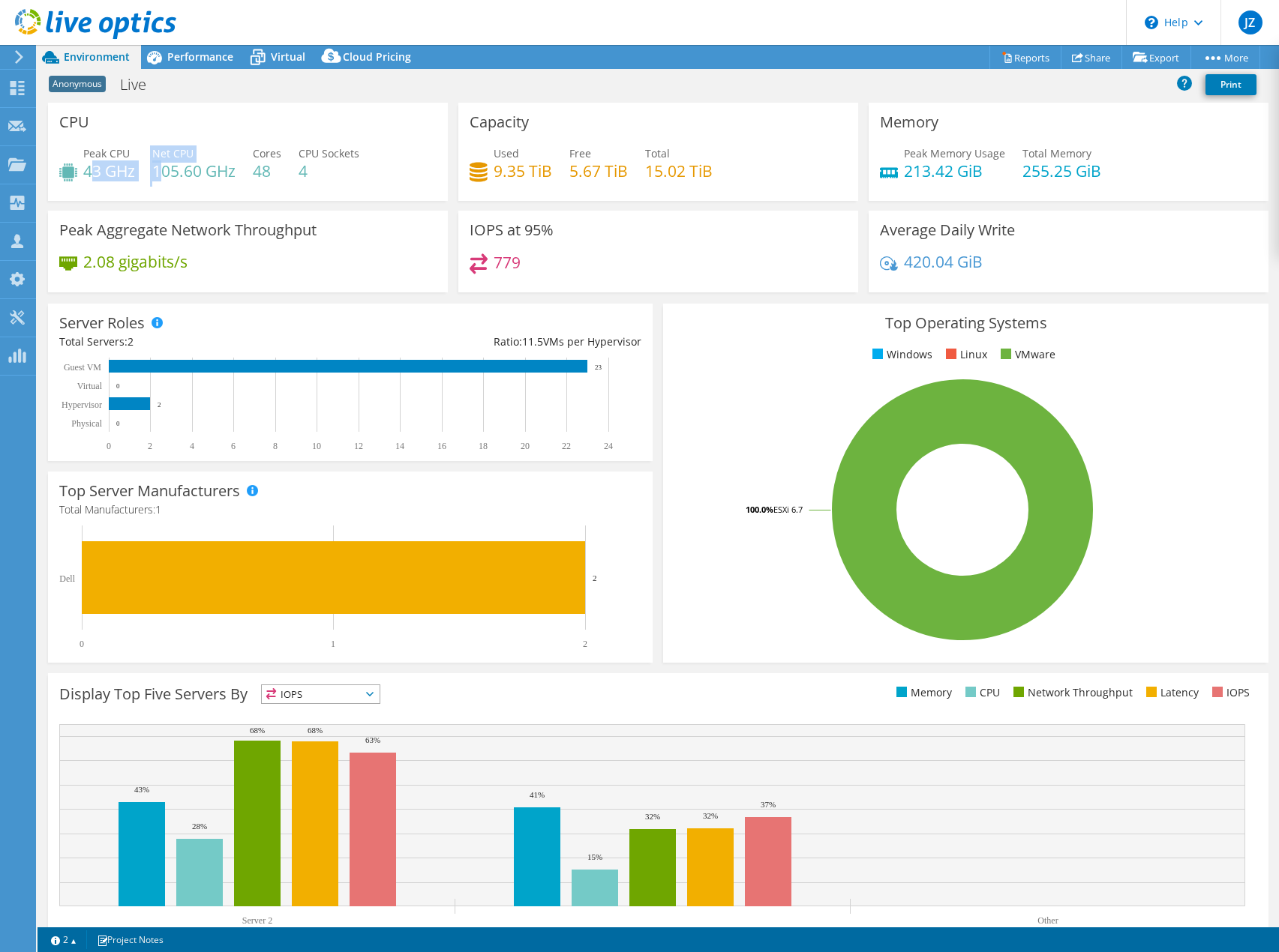
click at [163, 173] on div "Peak CPU 43 GHz Net CPU 105.60 GHz Cores 48 CPU Sockets 4" at bounding box center [248, 169] width 377 height 48
drag, startPoint x: 884, startPoint y: 176, endPoint x: 982, endPoint y: 146, distance: 102.5
click at [990, 163] on div "Peak Memory Usage 213.42 GiB" at bounding box center [943, 162] width 126 height 34
drag, startPoint x: 106, startPoint y: 174, endPoint x: 500, endPoint y: 164, distance: 394.1
click at [109, 173] on h4 "43 GHz" at bounding box center [109, 171] width 52 height 16
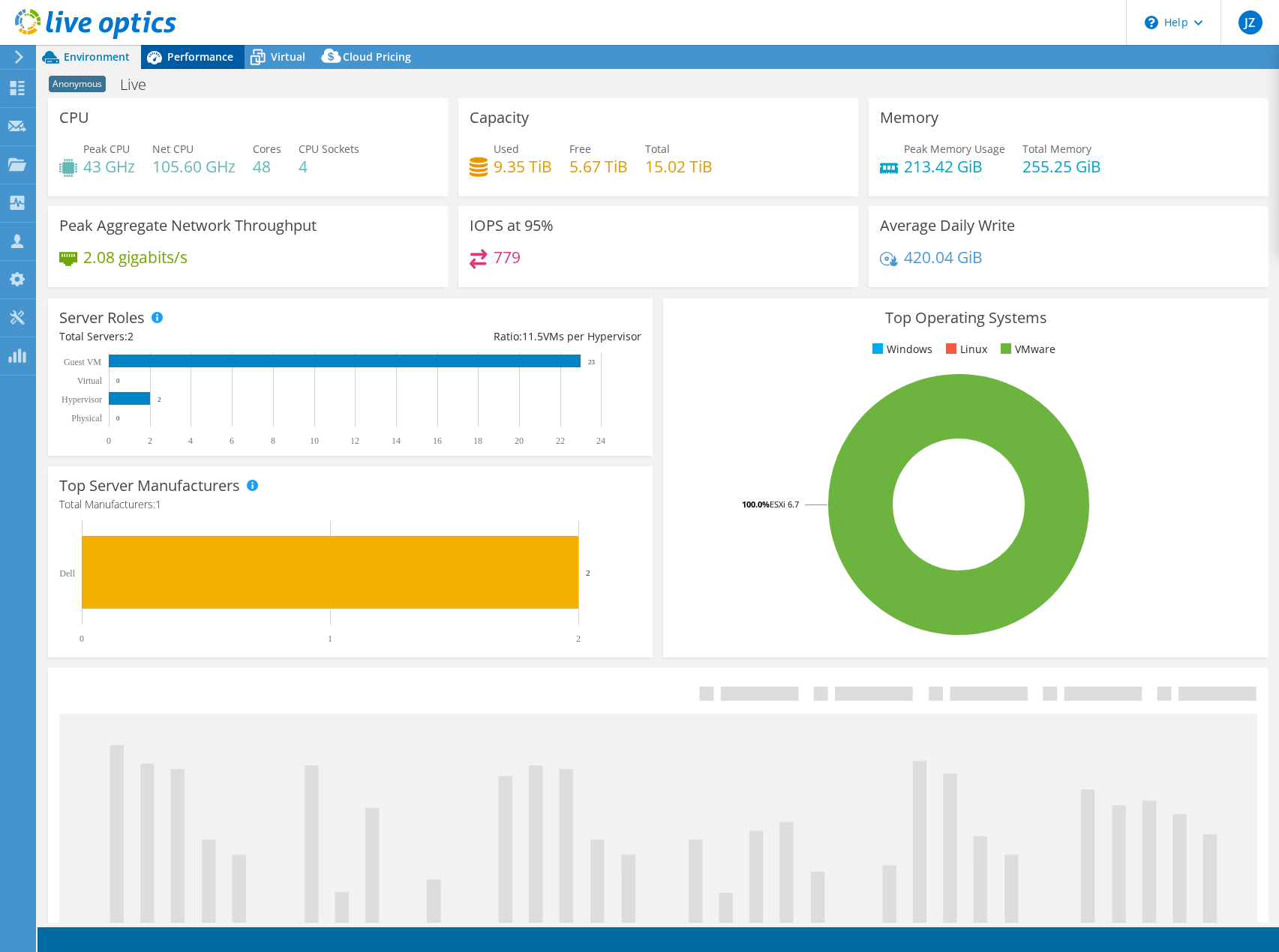
click at [194, 61] on span "Performance" at bounding box center [200, 56] width 66 height 14
